Goal: Information Seeking & Learning: Learn about a topic

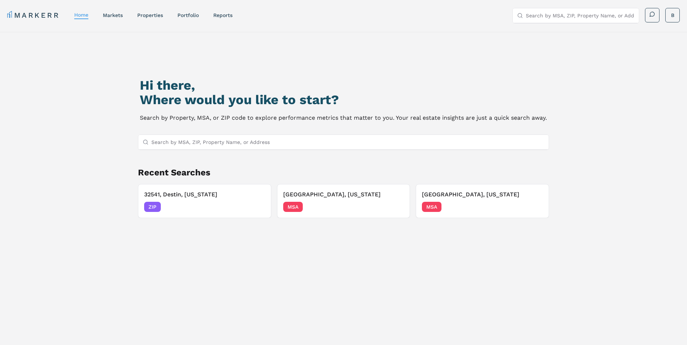
click at [229, 140] on input "Search by MSA, ZIP, Property Name, or Address" at bounding box center [347, 142] width 393 height 14
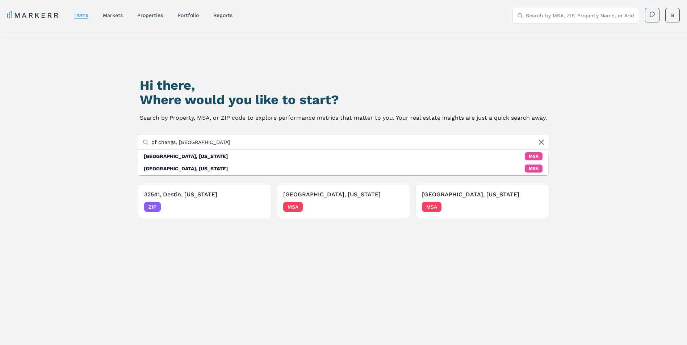
drag, startPoint x: -20, startPoint y: 132, endPoint x: -80, endPoint y: 126, distance: 60.0
click at [0, 126] on html "MARKERR home markets properties Portfolio reports Search by MSA, ZIP, Property …" at bounding box center [343, 204] width 687 height 408
paste input "4540 [GEOGRAPHIC_DATA]"
type input "4540 [GEOGRAPHIC_DATA]"
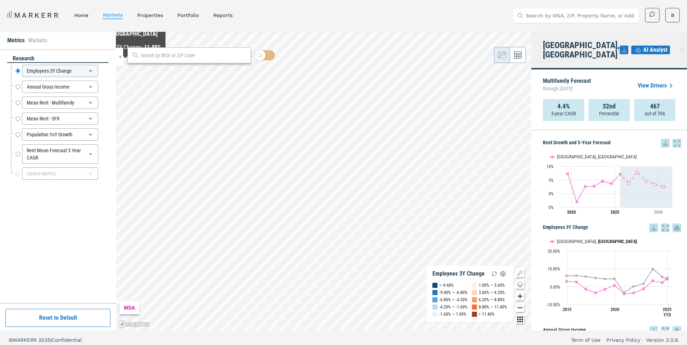
click at [154, 56] on input "text" at bounding box center [193, 56] width 106 height 8
paste input "4540 [GEOGRAPHIC_DATA]"
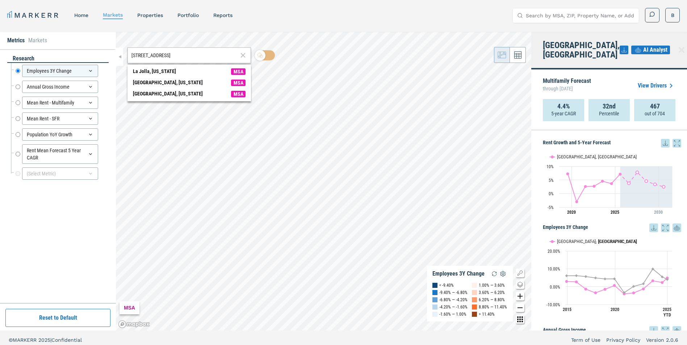
type input "[STREET_ADDRESS]"
click at [534, 21] on input "Search by MSA, ZIP, Property Name, or Address" at bounding box center [580, 15] width 109 height 14
paste input "4540 [GEOGRAPHIC_DATA]"
click at [541, 16] on input "[STREET_ADDRESS]" at bounding box center [580, 15] width 109 height 14
drag, startPoint x: 619, startPoint y: 15, endPoint x: 317, endPoint y: -6, distance: 303.3
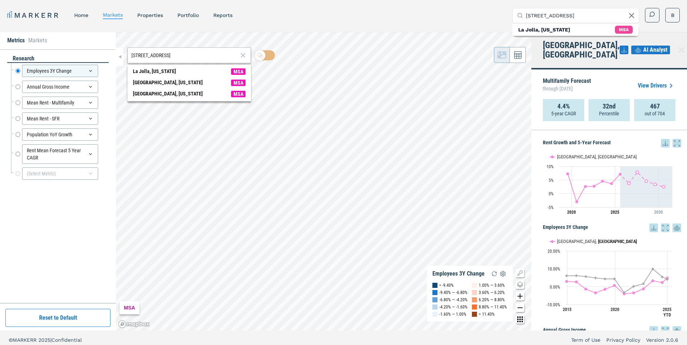
click at [317, 0] on html "MARKERR home markets properties Portfolio reports Search by MSA, ZIP, Property …" at bounding box center [343, 175] width 687 height 350
paste input "Dr, [GEOGRAPHIC_DATA]"
type input "[STREET_ADDRESS]"
click at [626, 29] on div "ZIP" at bounding box center [624, 30] width 15 height 8
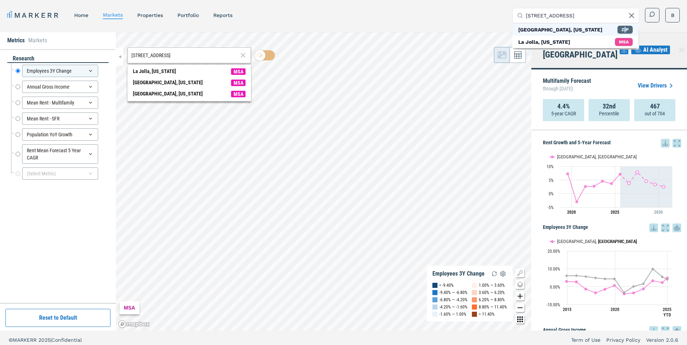
scroll to position [0, 0]
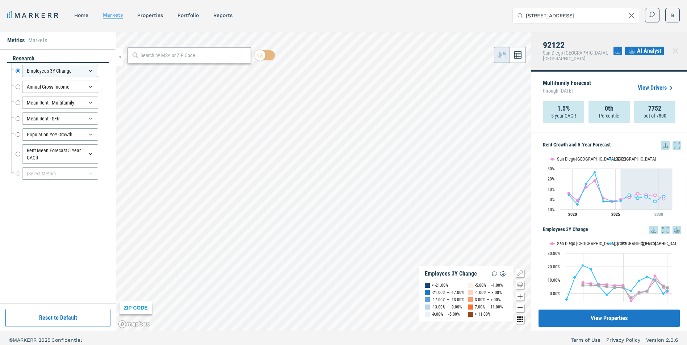
click at [656, 84] on link "View Drivers" at bounding box center [657, 88] width 38 height 9
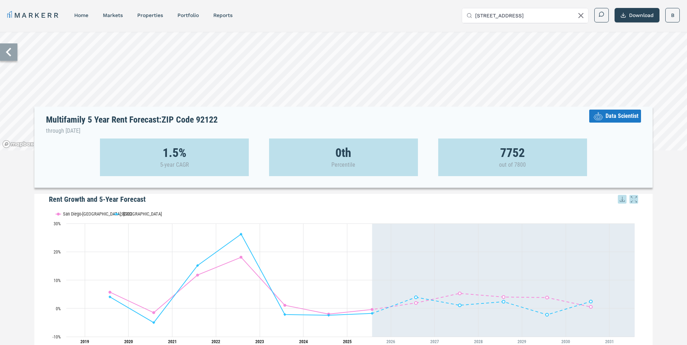
scroll to position [302, 0]
